Goal: Task Accomplishment & Management: Complete application form

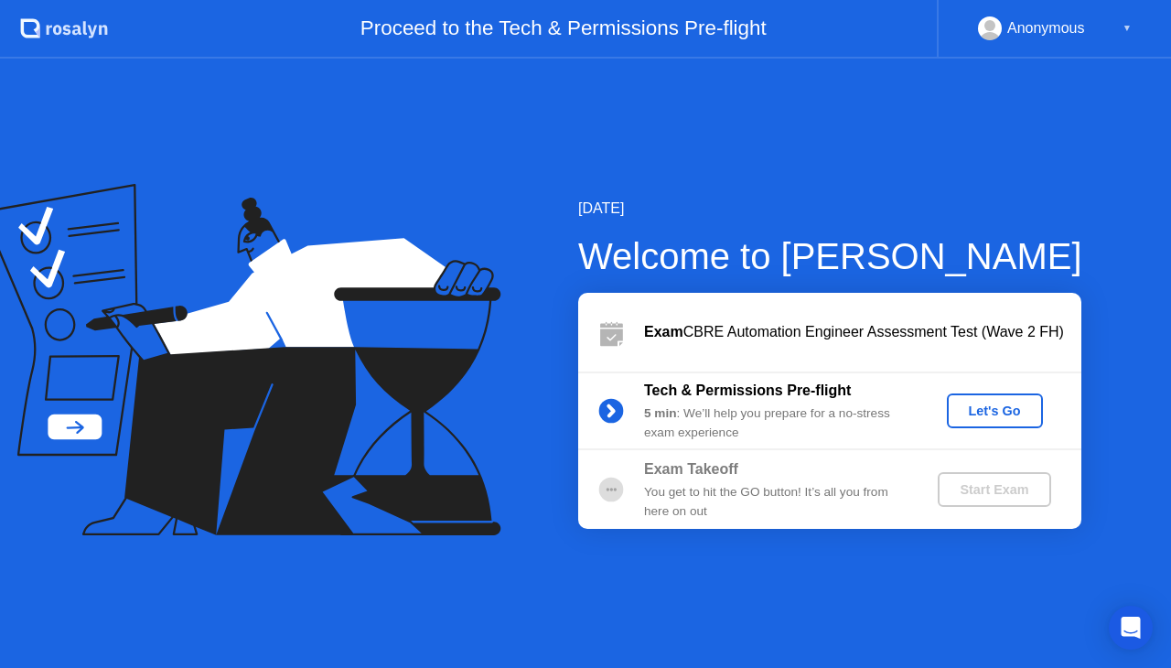
click at [985, 411] on div "Let's Go" at bounding box center [994, 411] width 81 height 15
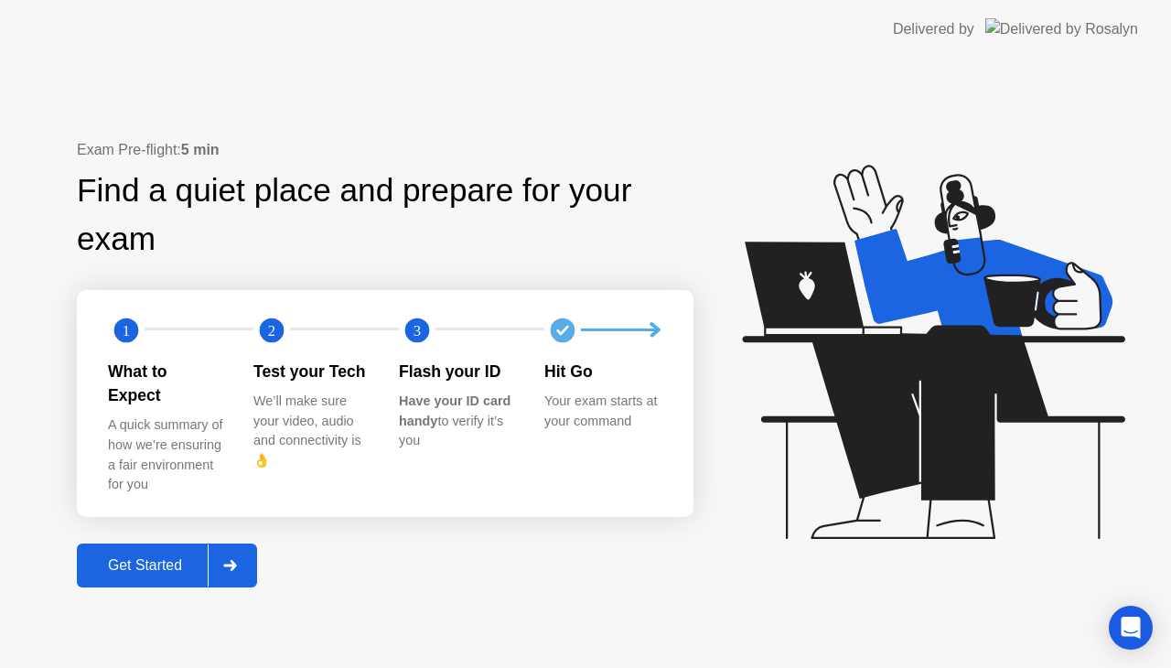
click at [158, 557] on div "Get Started" at bounding box center [144, 565] width 125 height 16
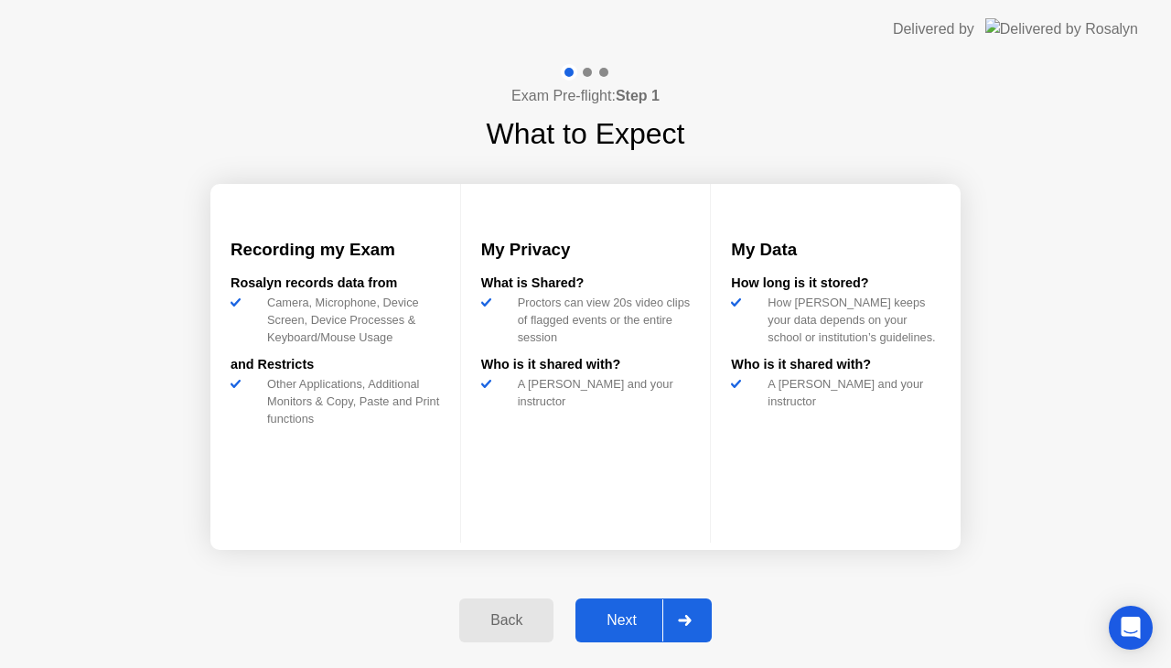
click at [607, 612] on div "Next" at bounding box center [621, 620] width 81 height 16
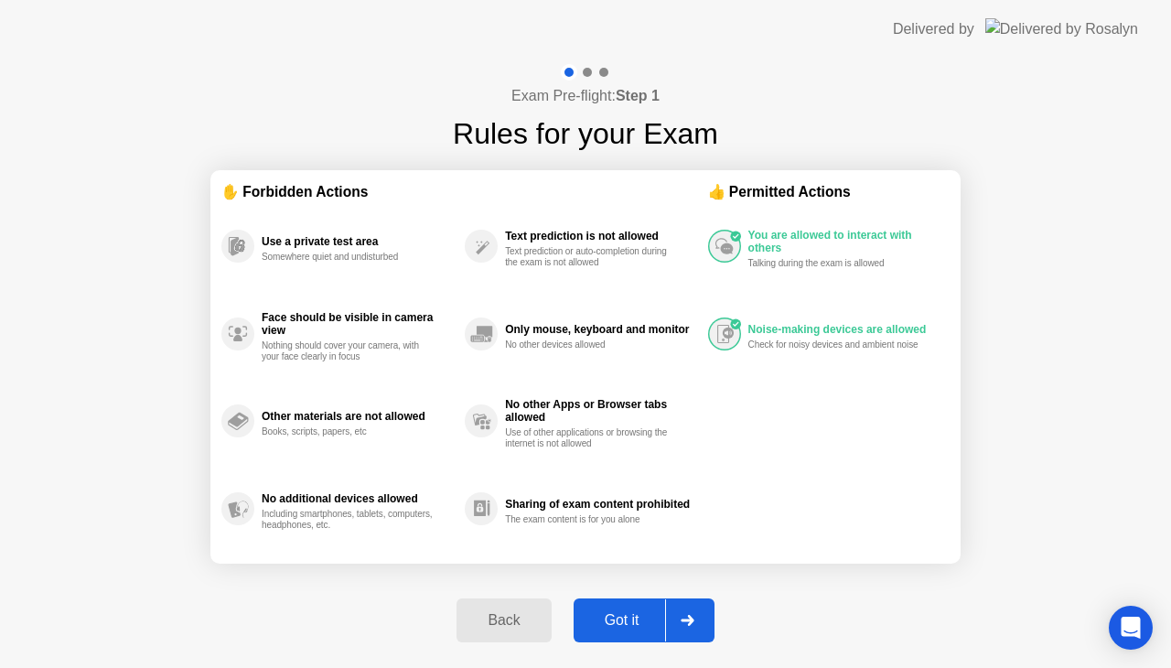
click at [617, 614] on div "Got it" at bounding box center [622, 620] width 86 height 16
select select "**********"
select select "*******"
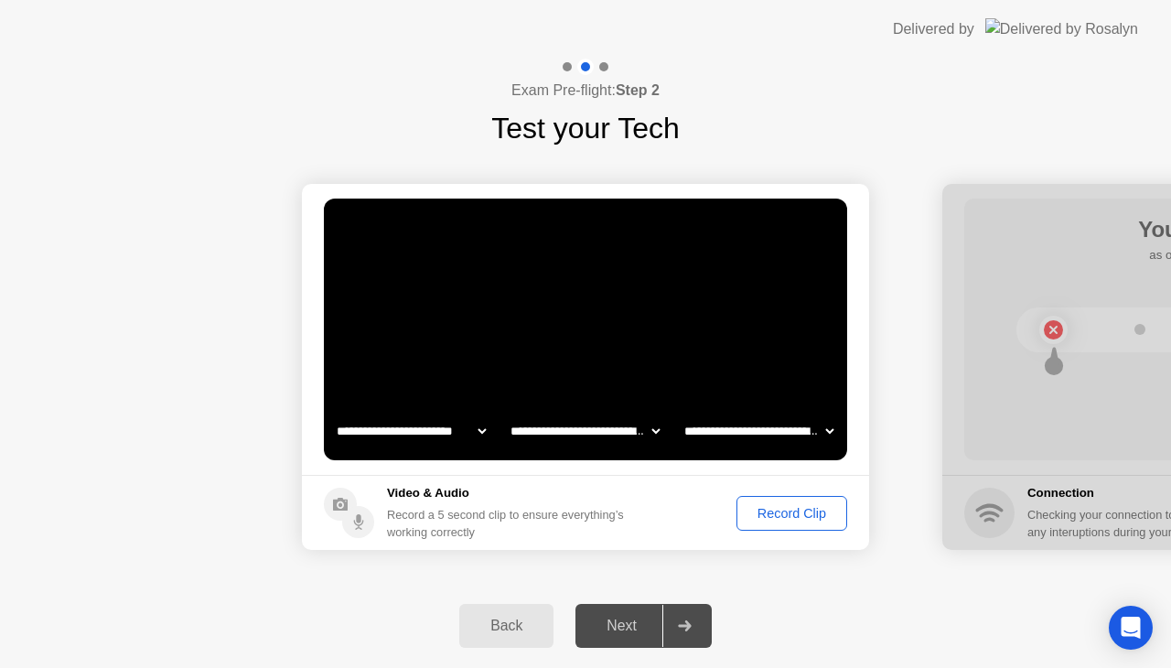
click at [788, 498] on button "Record Clip" at bounding box center [792, 513] width 111 height 35
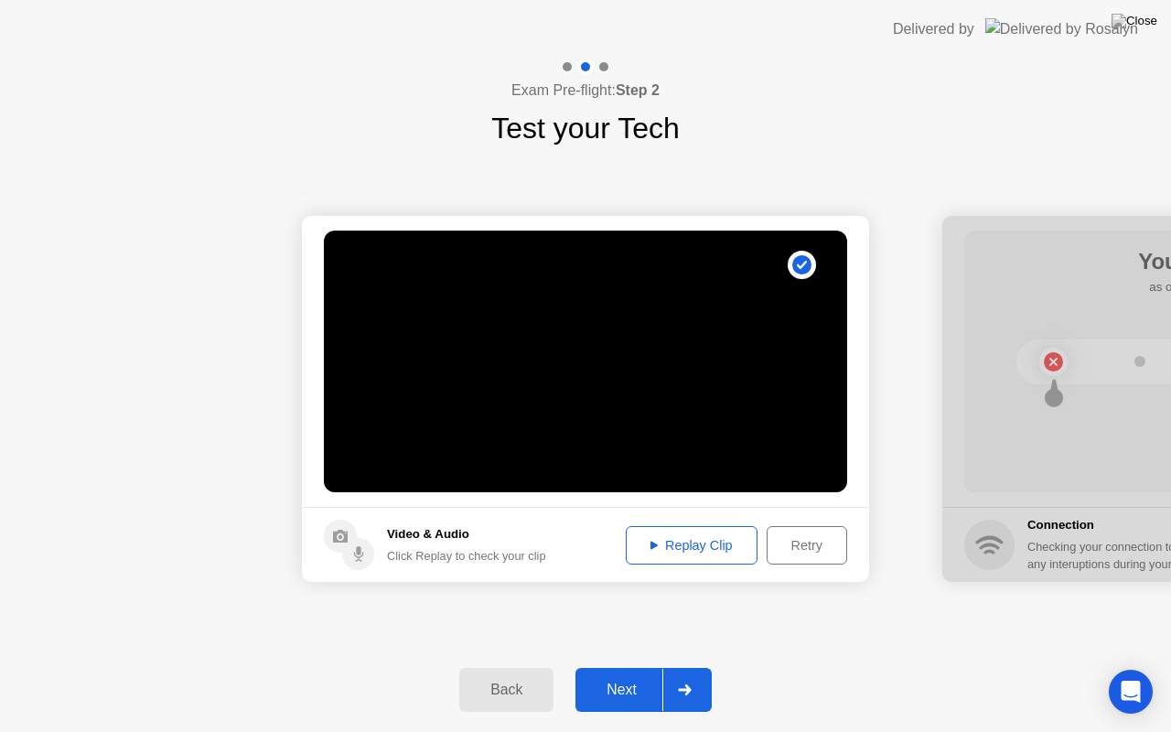
click at [624, 667] on div "Next" at bounding box center [621, 690] width 81 height 16
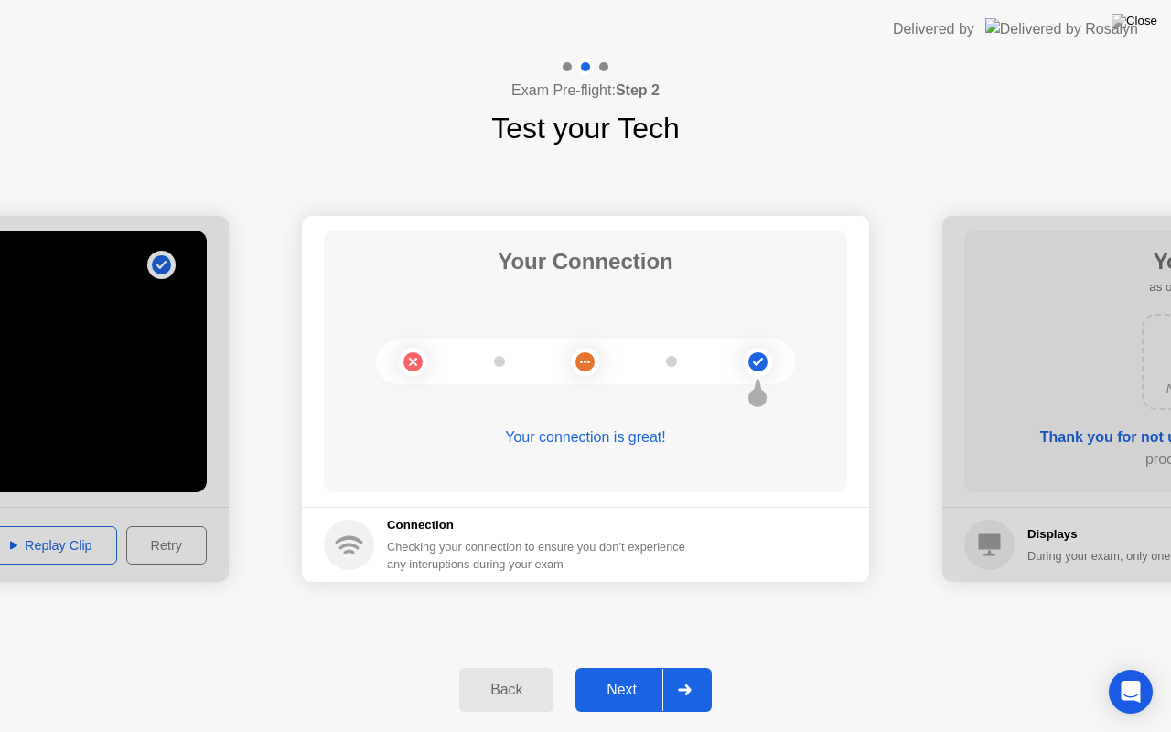
click at [635, 667] on div "Next" at bounding box center [621, 690] width 81 height 16
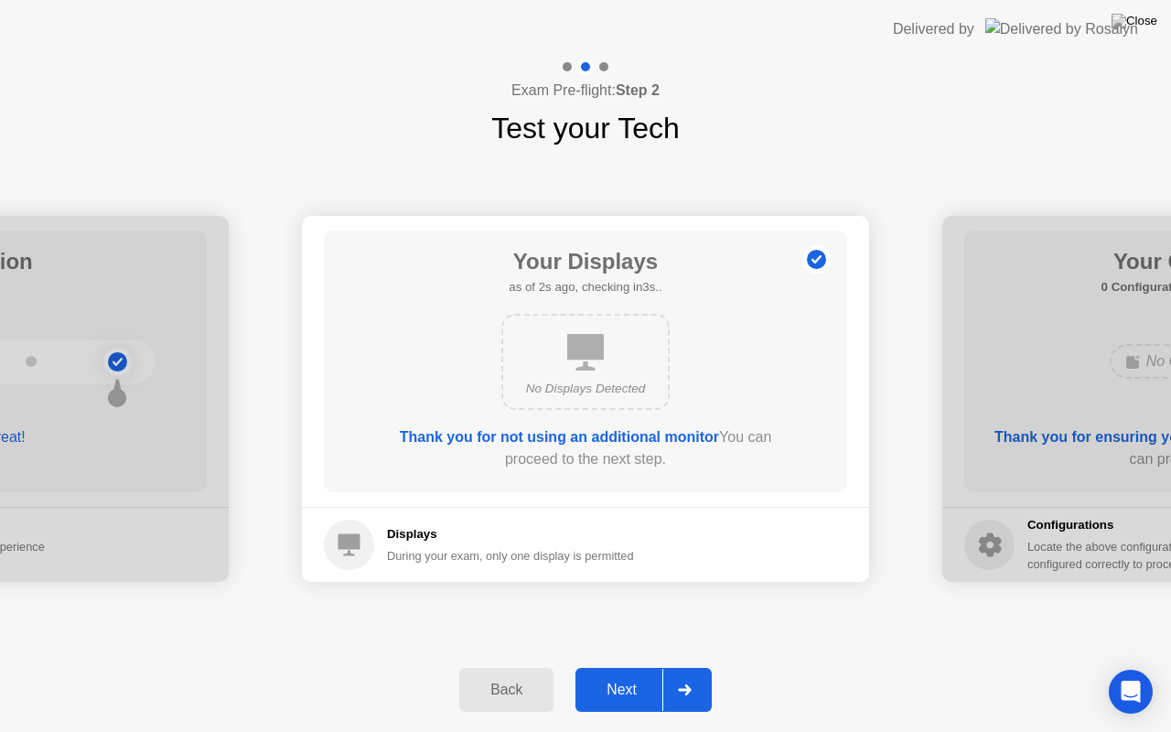
click at [634, 667] on div "Next" at bounding box center [621, 690] width 81 height 16
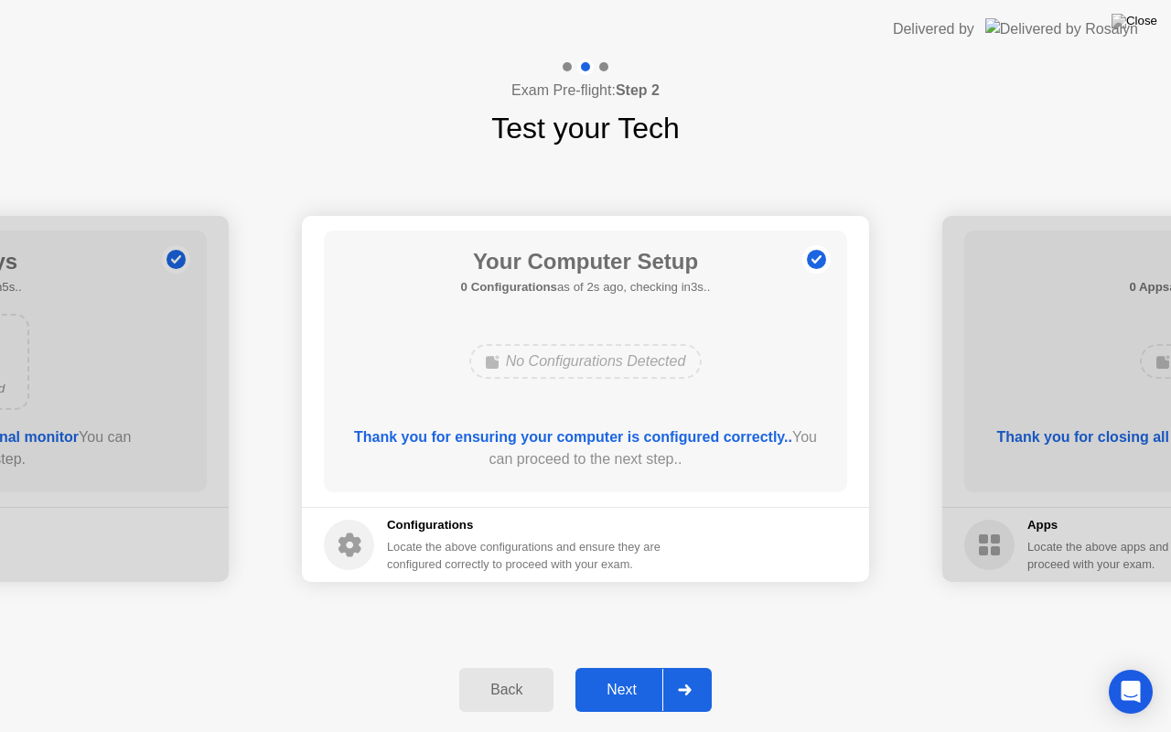
click at [623, 667] on div "Next" at bounding box center [621, 690] width 81 height 16
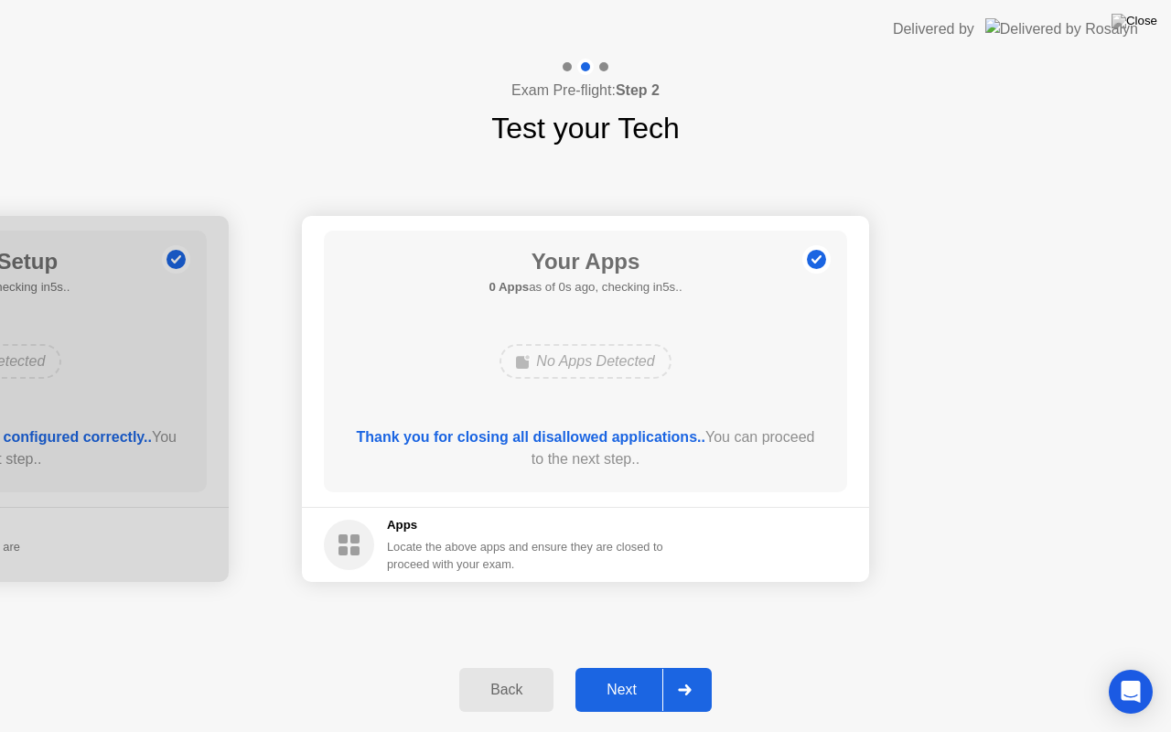
click at [633, 667] on div "Next" at bounding box center [621, 690] width 81 height 16
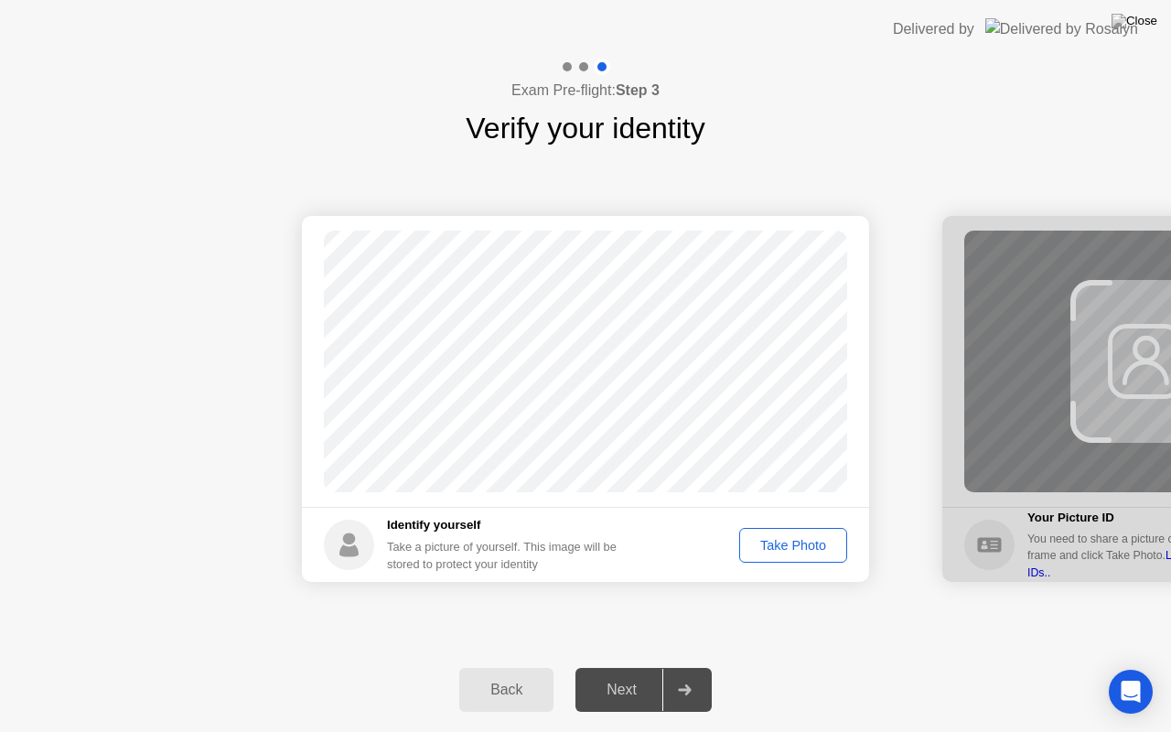
click at [791, 542] on div "Exam Pre-flight: Step 3 Verify your identity Success Photo is correctly taken I…" at bounding box center [585, 396] width 1171 height 674
click at [776, 542] on div "Take Photo" at bounding box center [793, 545] width 95 height 15
click at [622, 667] on div "Next" at bounding box center [621, 690] width 81 height 16
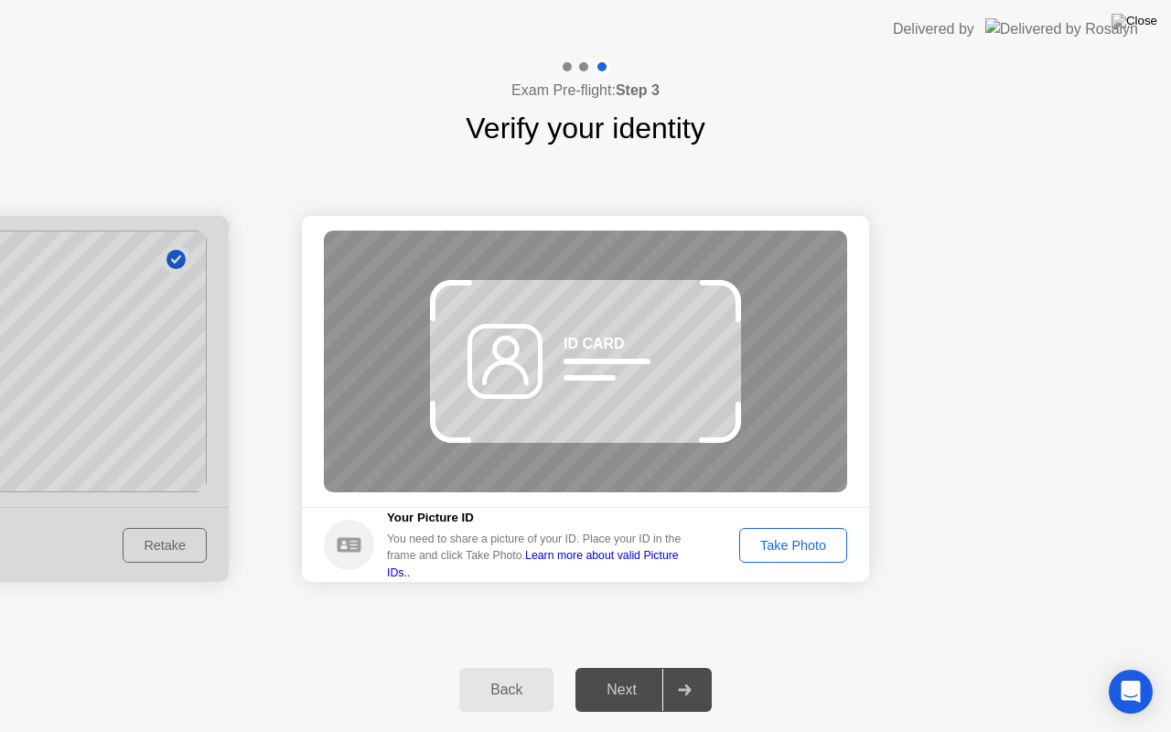
click at [773, 538] on div "Take Photo" at bounding box center [793, 545] width 95 height 15
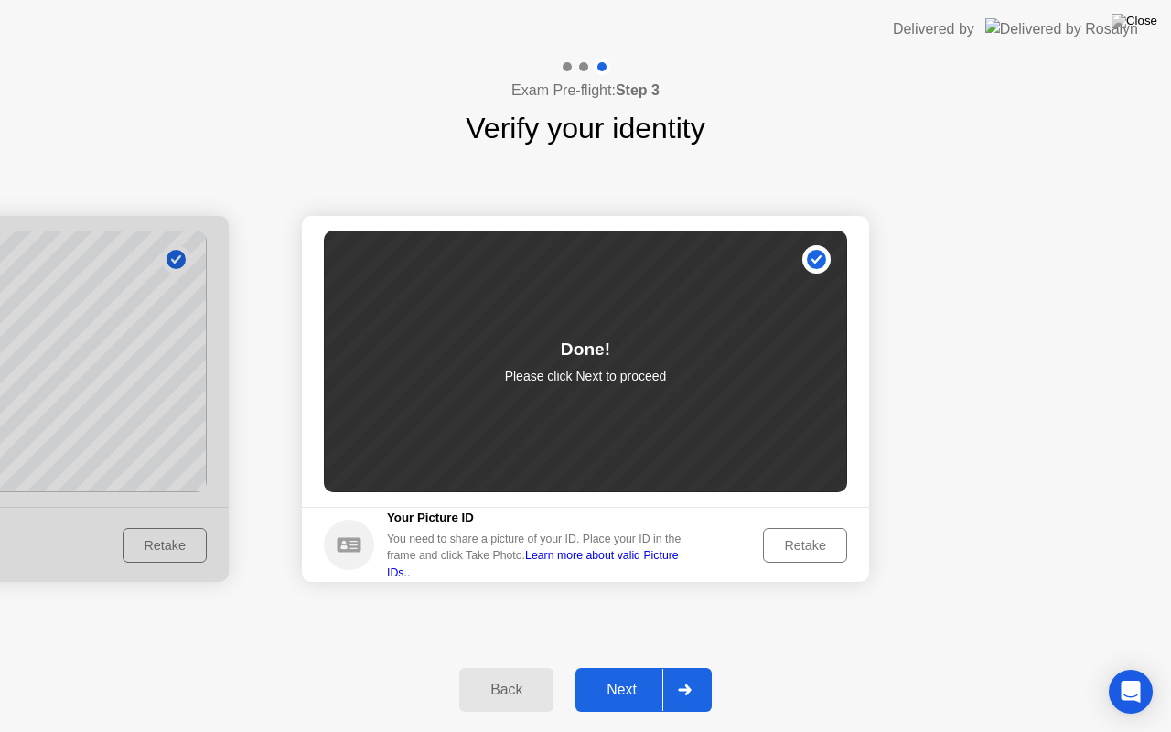
click at [614, 667] on div "Next" at bounding box center [621, 690] width 81 height 16
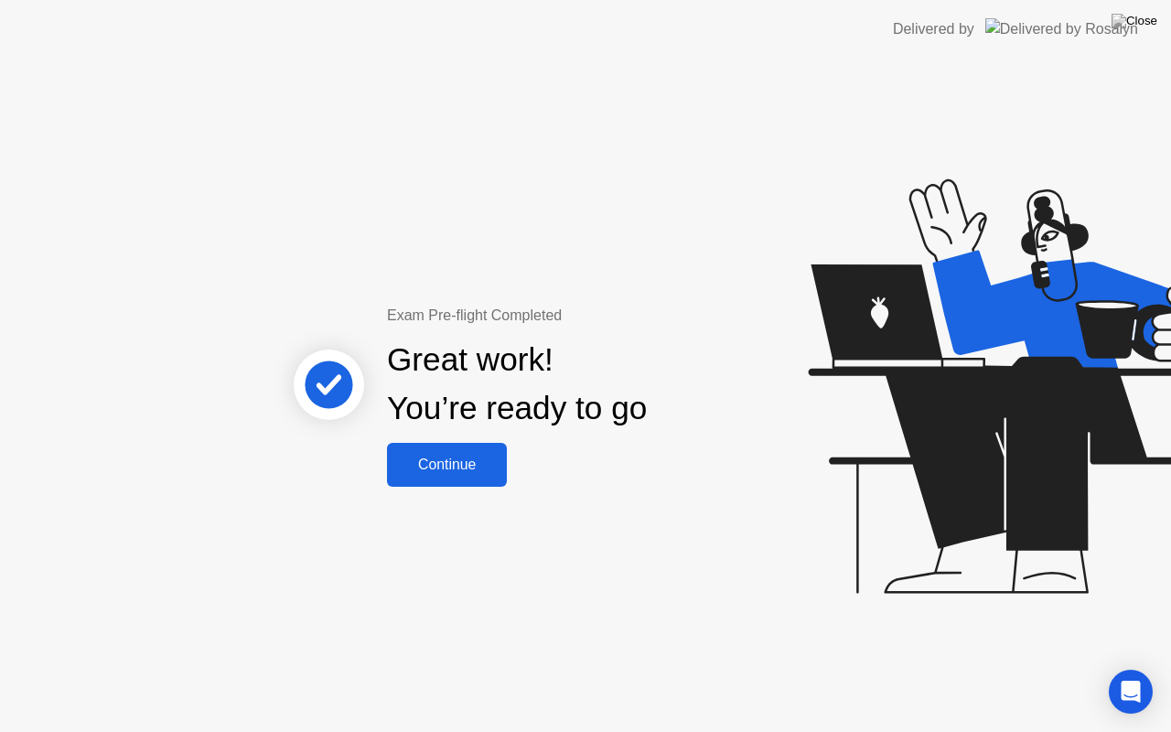
click at [461, 470] on div "Continue" at bounding box center [447, 465] width 109 height 16
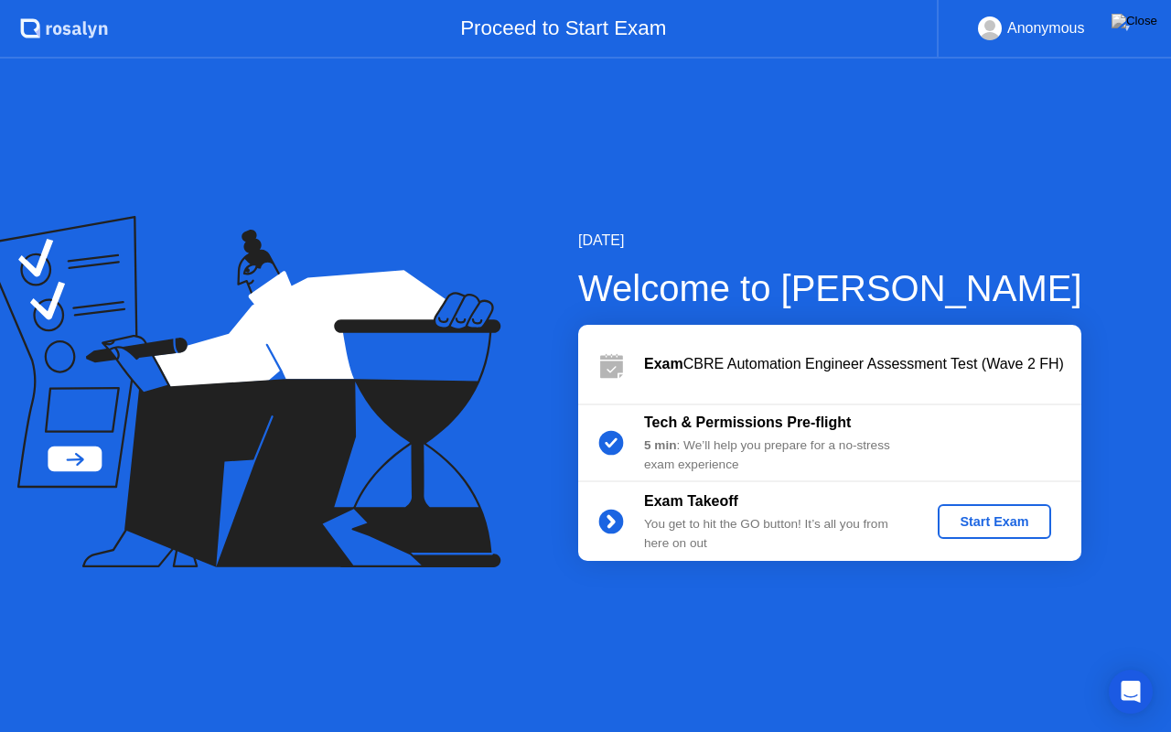
click at [985, 520] on div "Start Exam" at bounding box center [994, 521] width 98 height 15
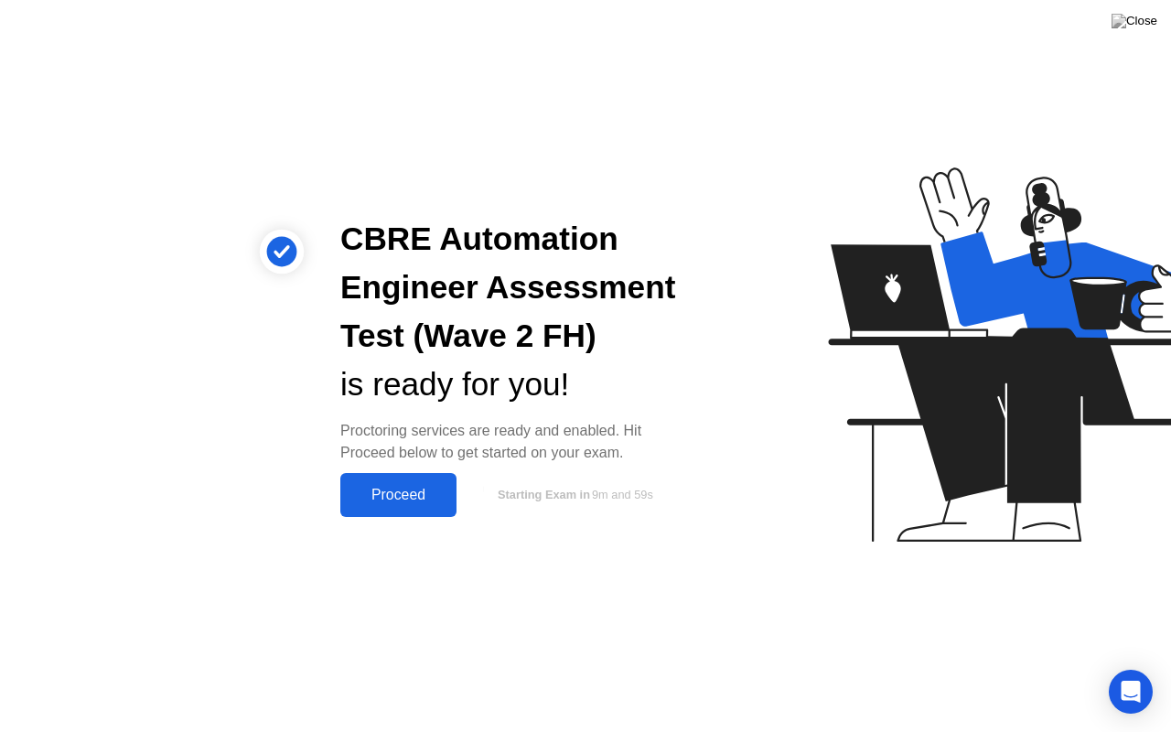
click at [421, 492] on div "Proceed" at bounding box center [398, 495] width 105 height 16
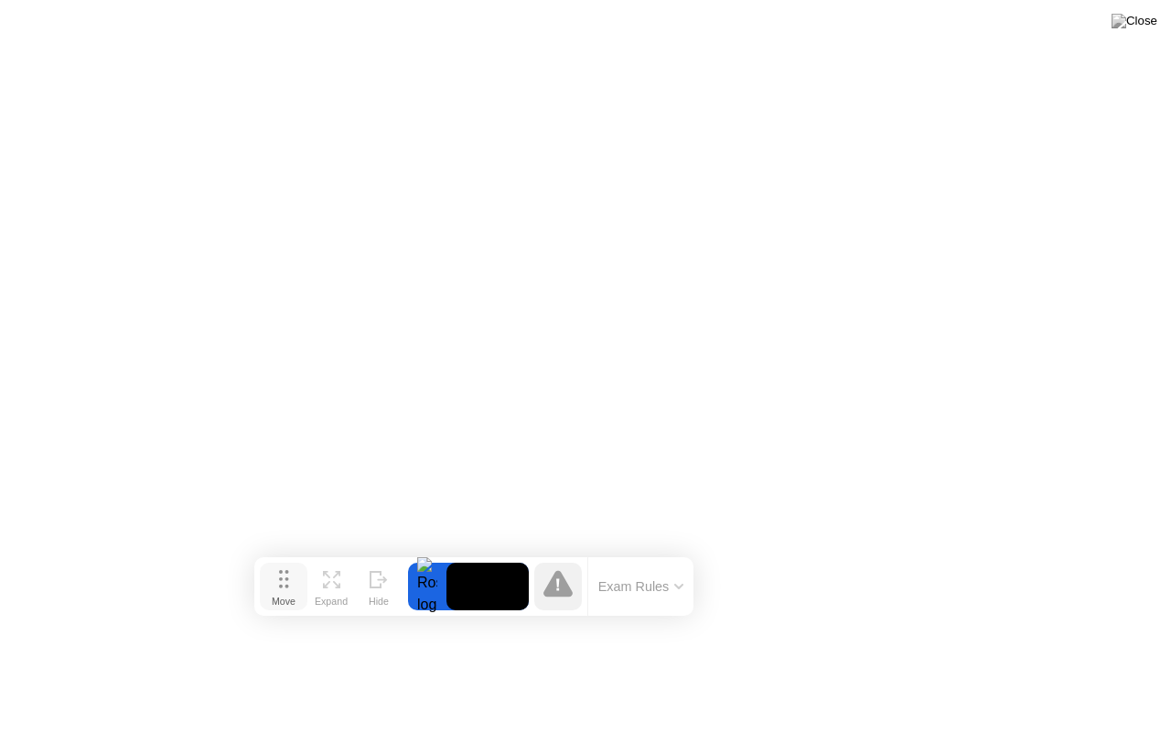
drag, startPoint x: 399, startPoint y: 701, endPoint x: 287, endPoint y: 588, distance: 159.2
click at [287, 588] on icon at bounding box center [284, 579] width 10 height 18
click at [674, 589] on button "Exam Rules" at bounding box center [641, 589] width 97 height 16
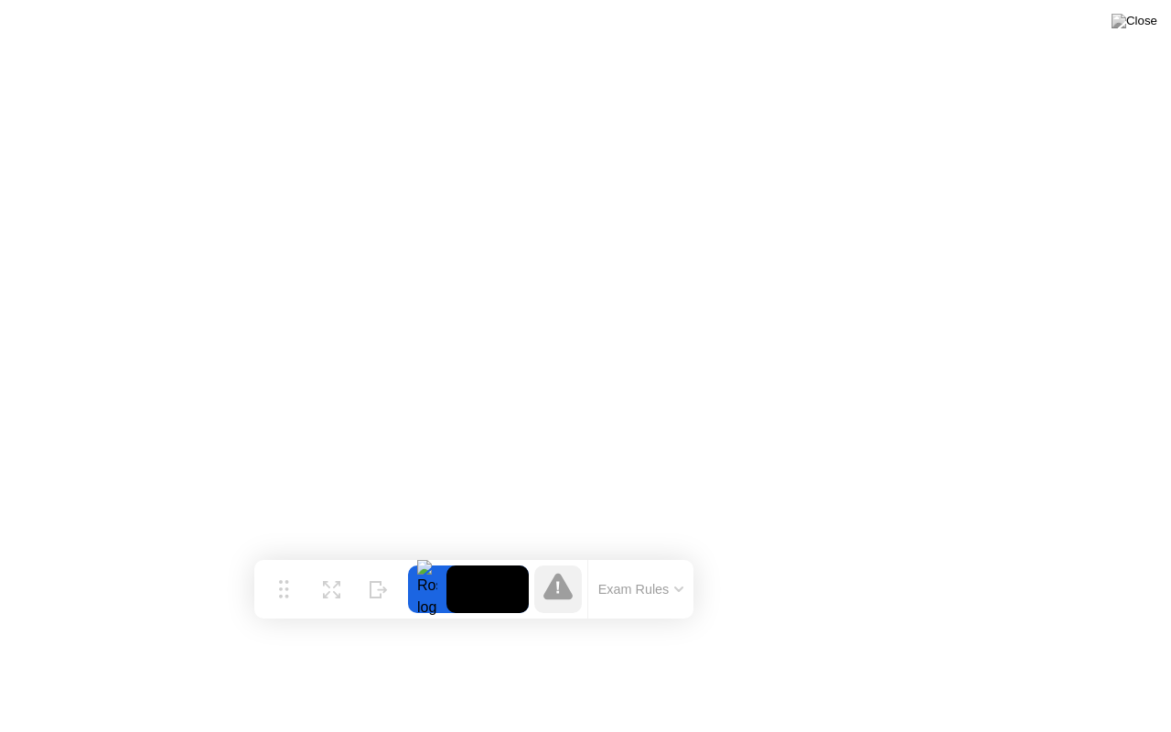
click at [658, 598] on button "Exam Rules" at bounding box center [641, 589] width 97 height 16
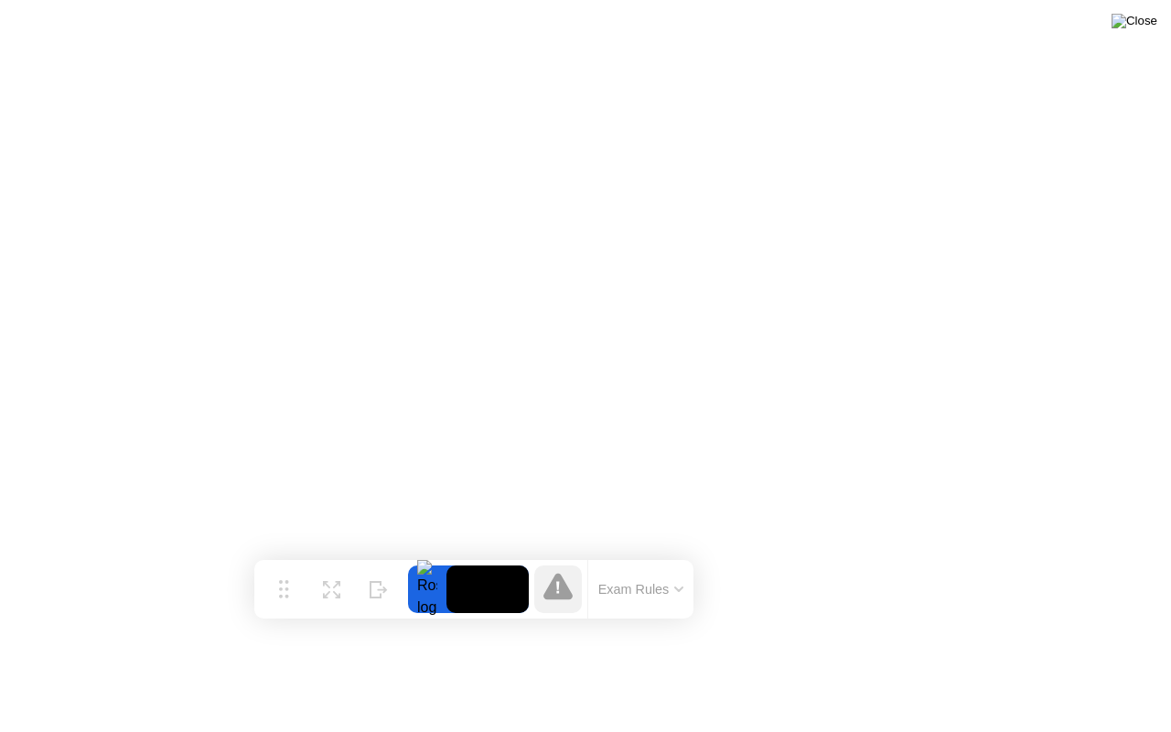
click at [1148, 16] on img at bounding box center [1135, 21] width 46 height 15
